Goal: Register for event/course

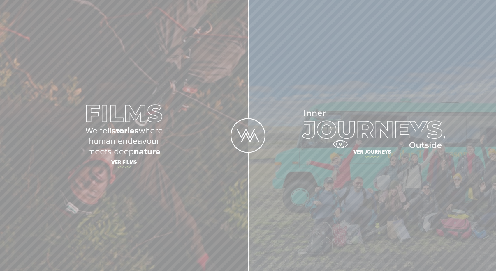
click at [341, 146] on img at bounding box center [372, 129] width 146 height 38
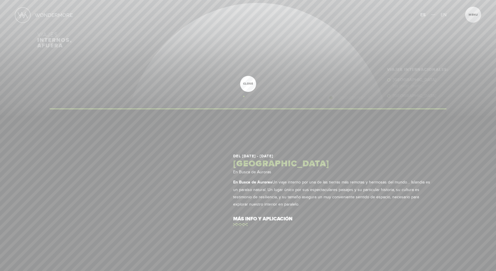
drag, startPoint x: 257, startPoint y: 119, endPoint x: 243, endPoint y: 94, distance: 28.7
click at [243, 0] on div "Inicio Viajes Internacionales Sobre Wondermore Viajes Pasados Viajes a la Medid…" at bounding box center [248, 0] width 496 height 0
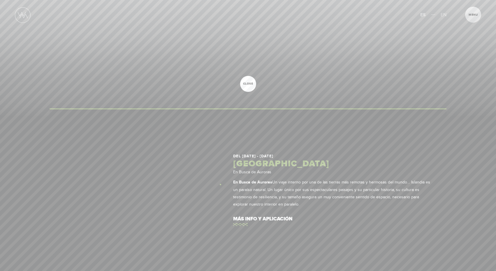
scroll to position [821, 0]
click at [244, 88] on link "close" at bounding box center [248, 84] width 16 height 16
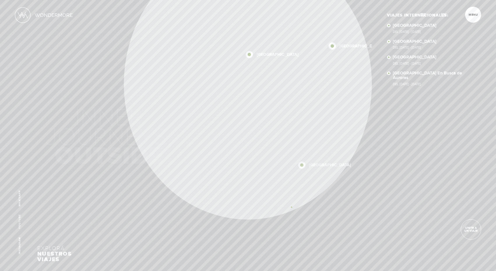
scroll to position [0, 0]
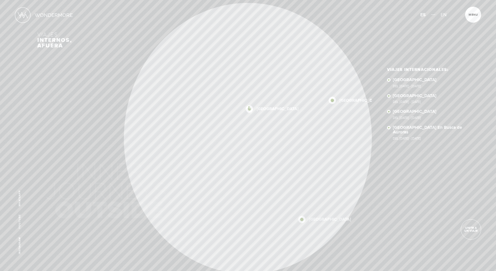
click at [249, 107] on img at bounding box center [249, 108] width 7 height 7
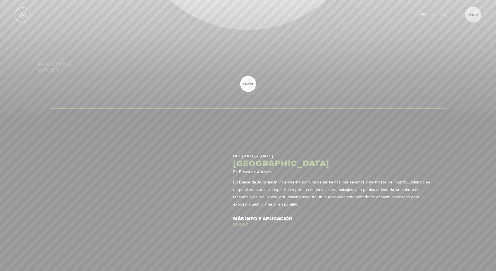
scroll to position [483, 0]
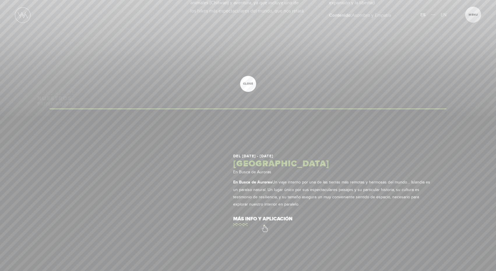
click at [264, 226] on link "más info y aplicación" at bounding box center [332, 219] width 198 height 17
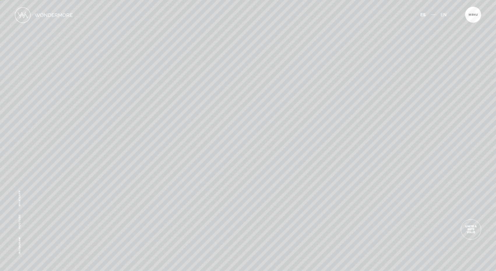
click at [263, 219] on article "Un viaje interno por una de las tierras más remotas y hermosas del mundo… Islan…" at bounding box center [265, 242] width 466 height 92
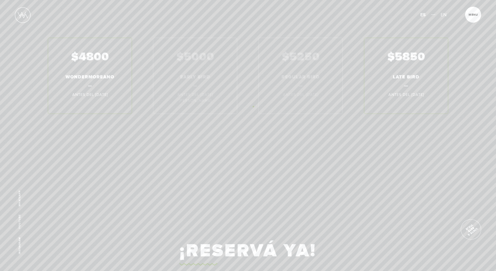
scroll to position [4194, 0]
